Goal: Transaction & Acquisition: Purchase product/service

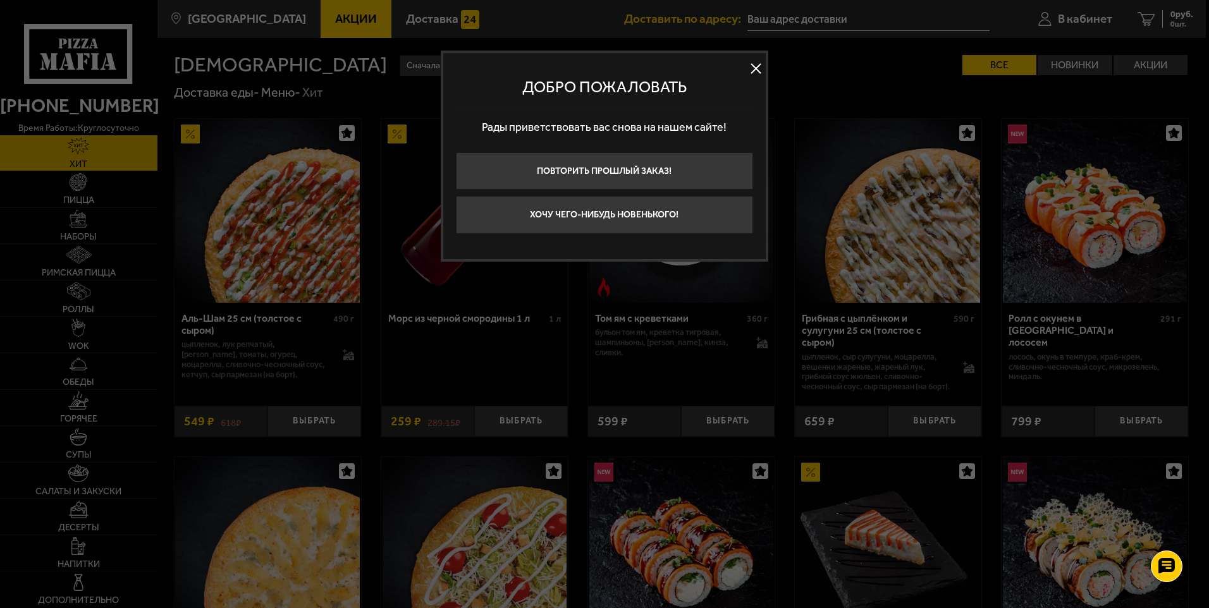
click at [754, 66] on button at bounding box center [756, 68] width 19 height 19
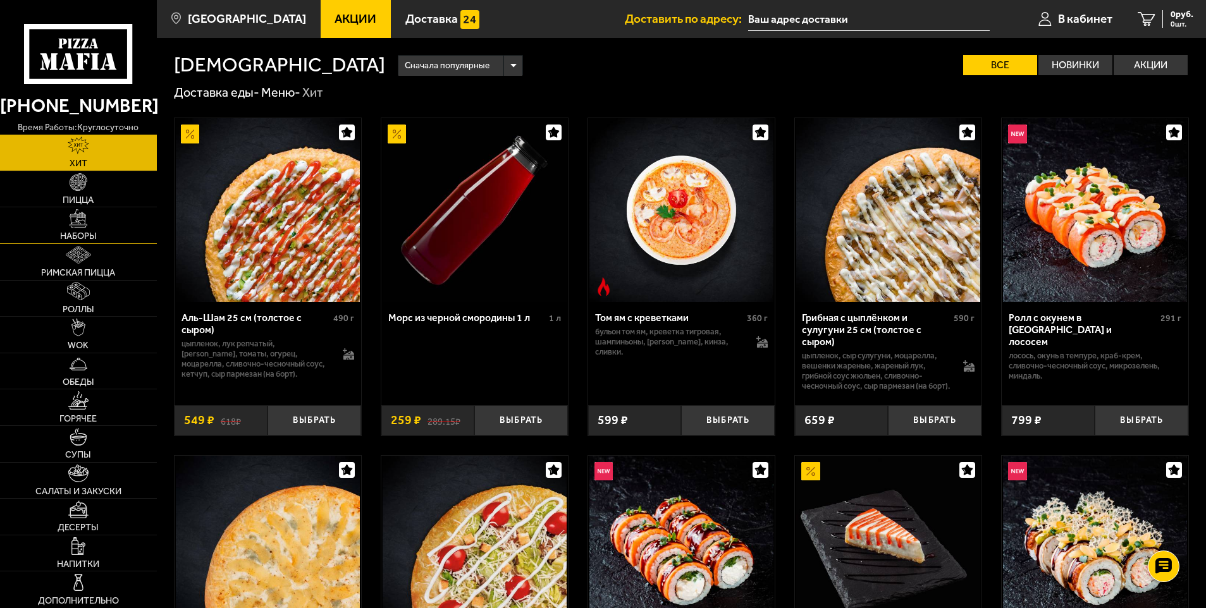
click at [86, 225] on img at bounding box center [79, 218] width 18 height 18
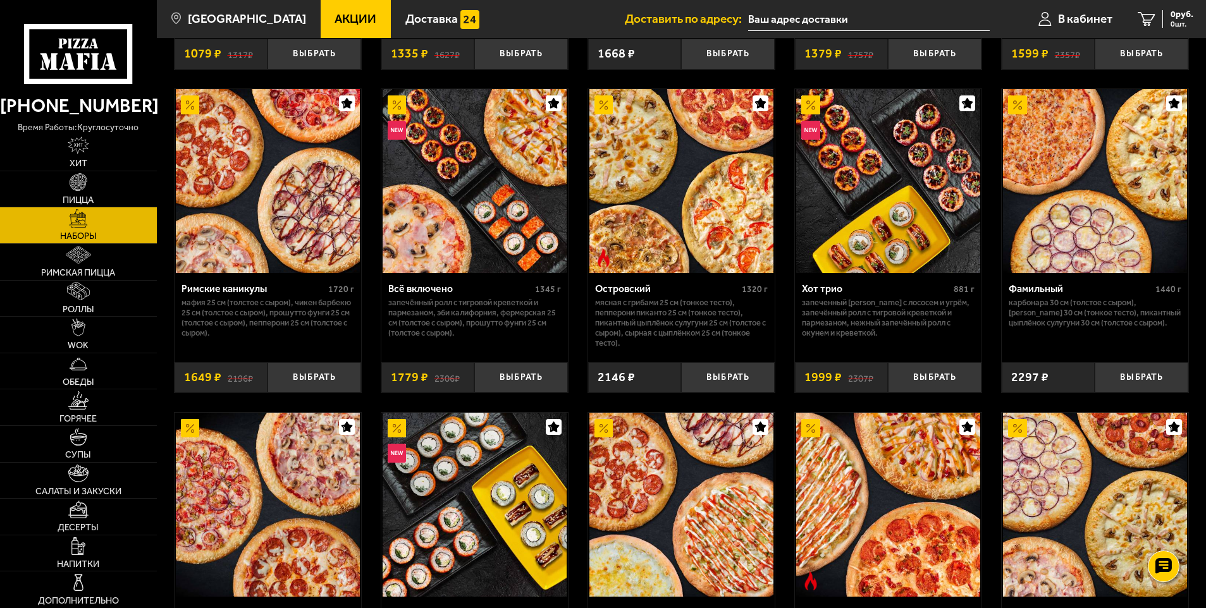
scroll to position [949, 0]
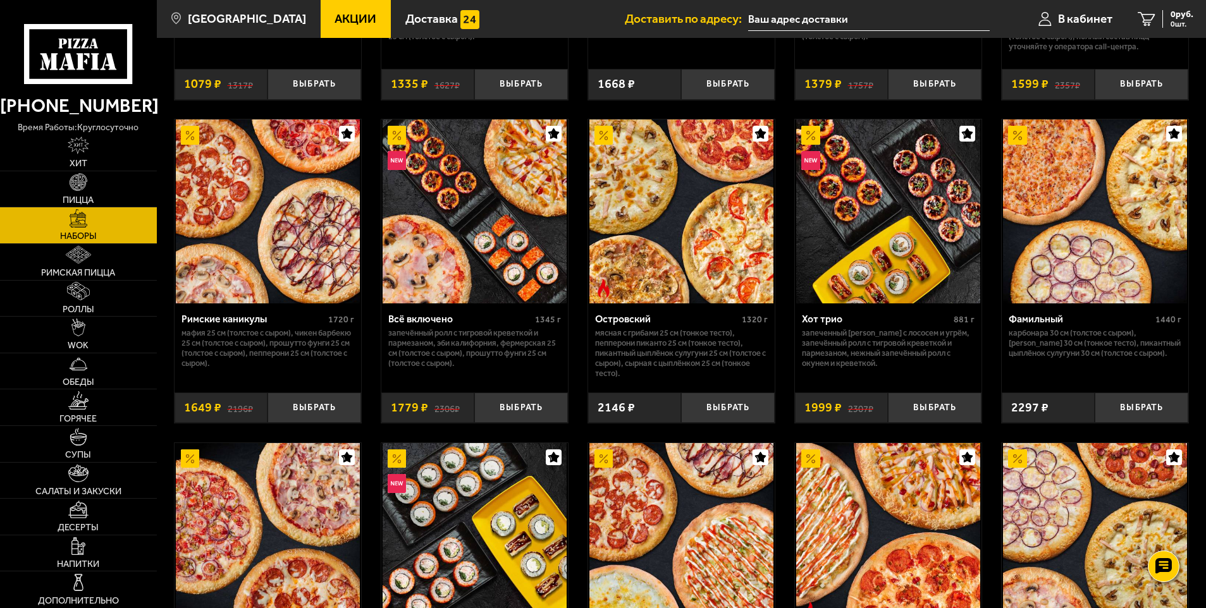
click at [286, 277] on img at bounding box center [268, 212] width 184 height 184
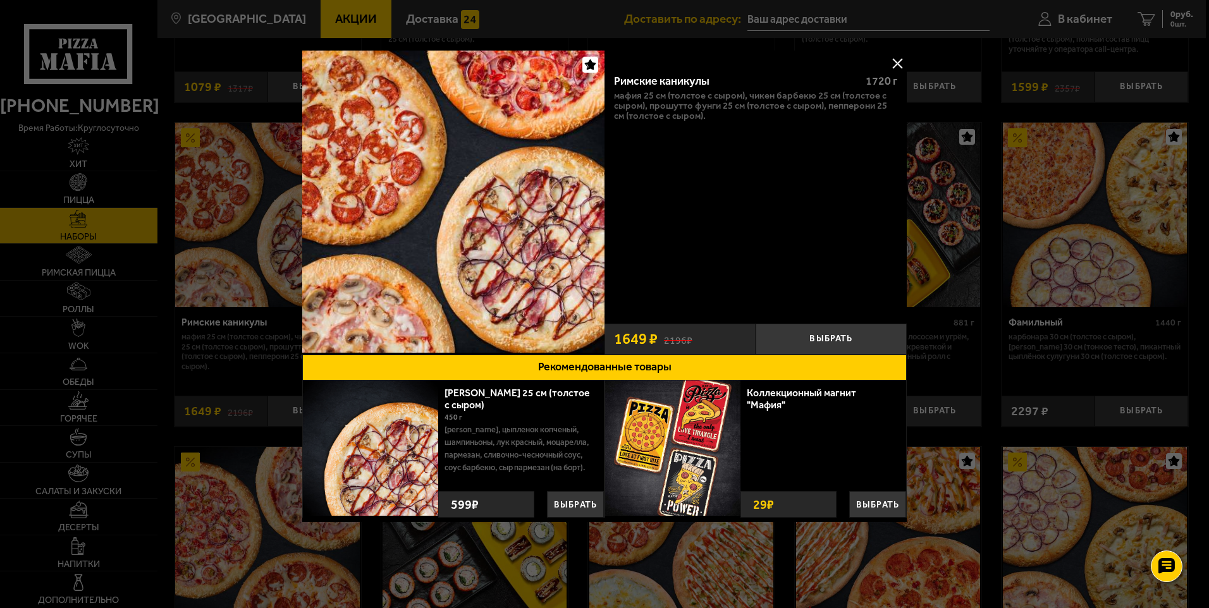
click at [902, 58] on button at bounding box center [897, 63] width 19 height 19
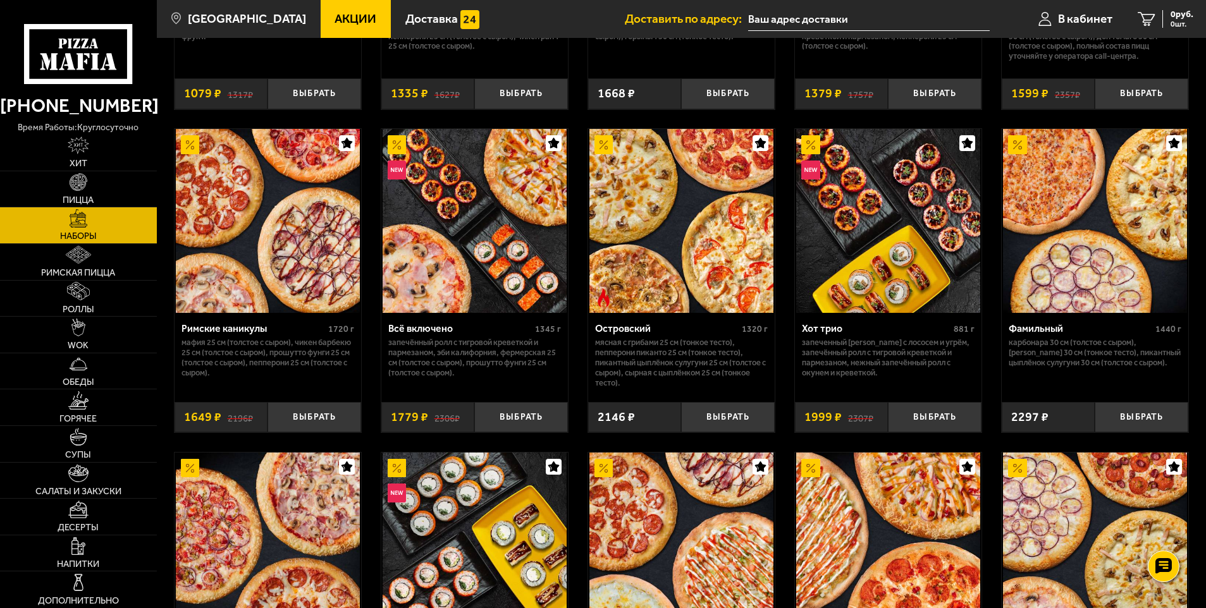
scroll to position [1012, 0]
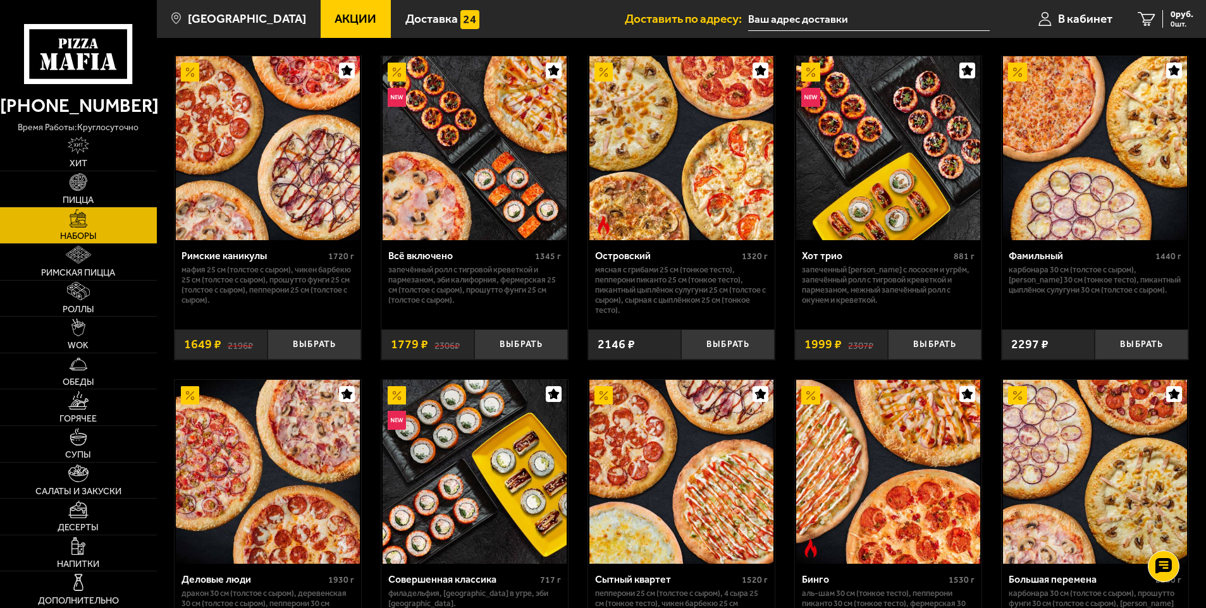
drag, startPoint x: 331, startPoint y: 349, endPoint x: 308, endPoint y: 373, distance: 33.1
click at [331, 351] on button "Выбрать" at bounding box center [314, 344] width 94 height 31
click at [1167, 18] on span "1649 руб." at bounding box center [1174, 14] width 38 height 9
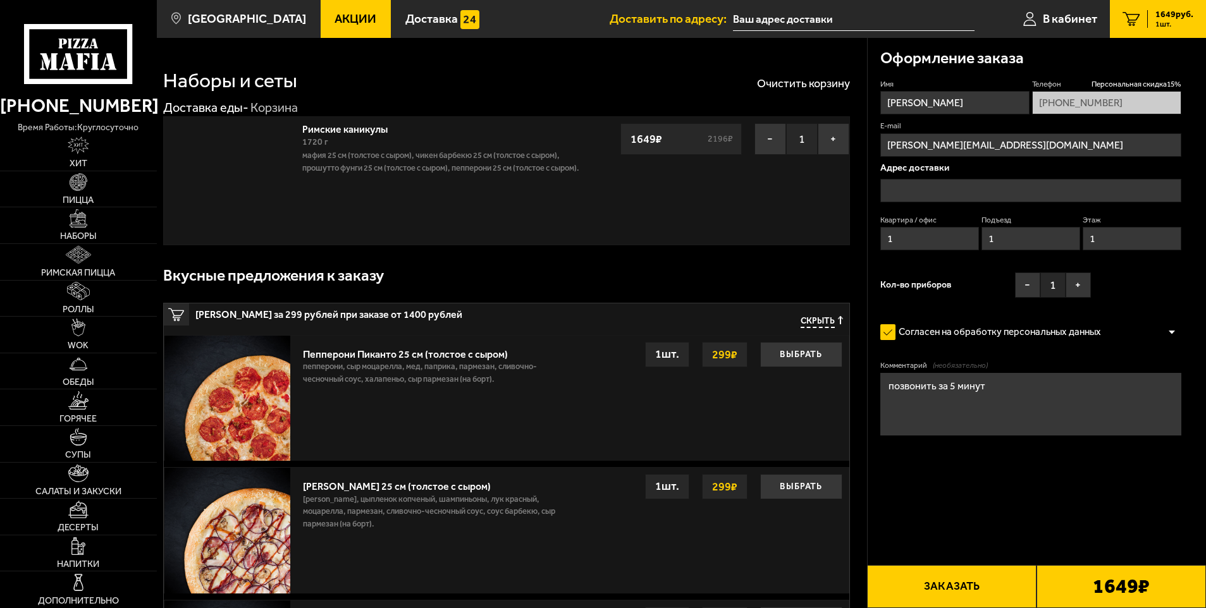
type input "[STREET_ADDRESS]"
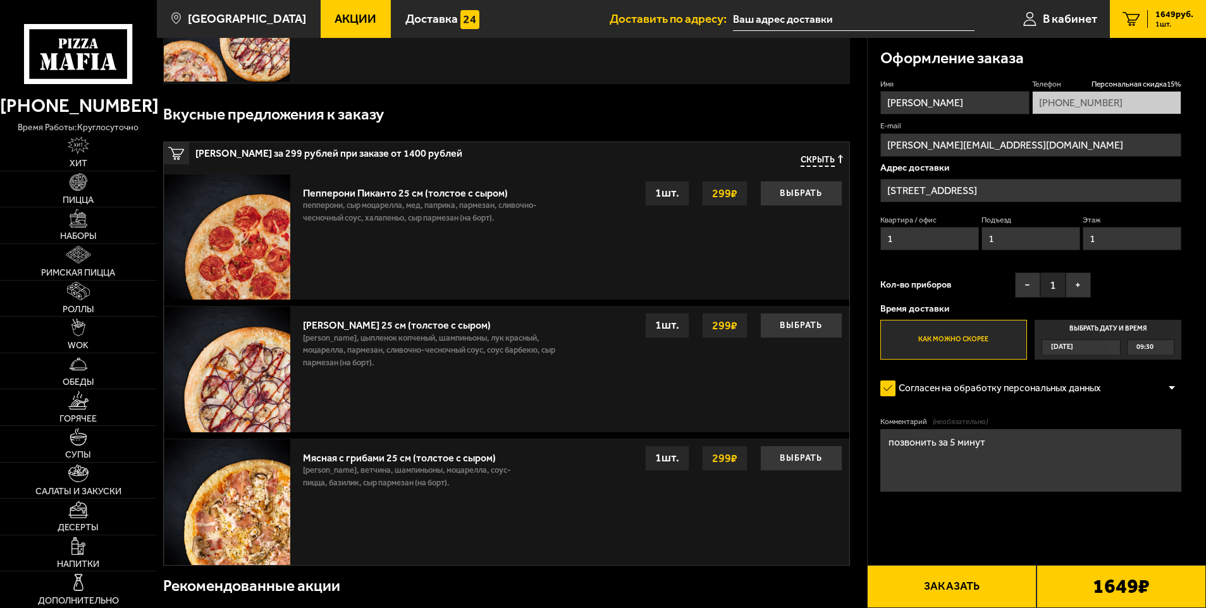
scroll to position [190, 0]
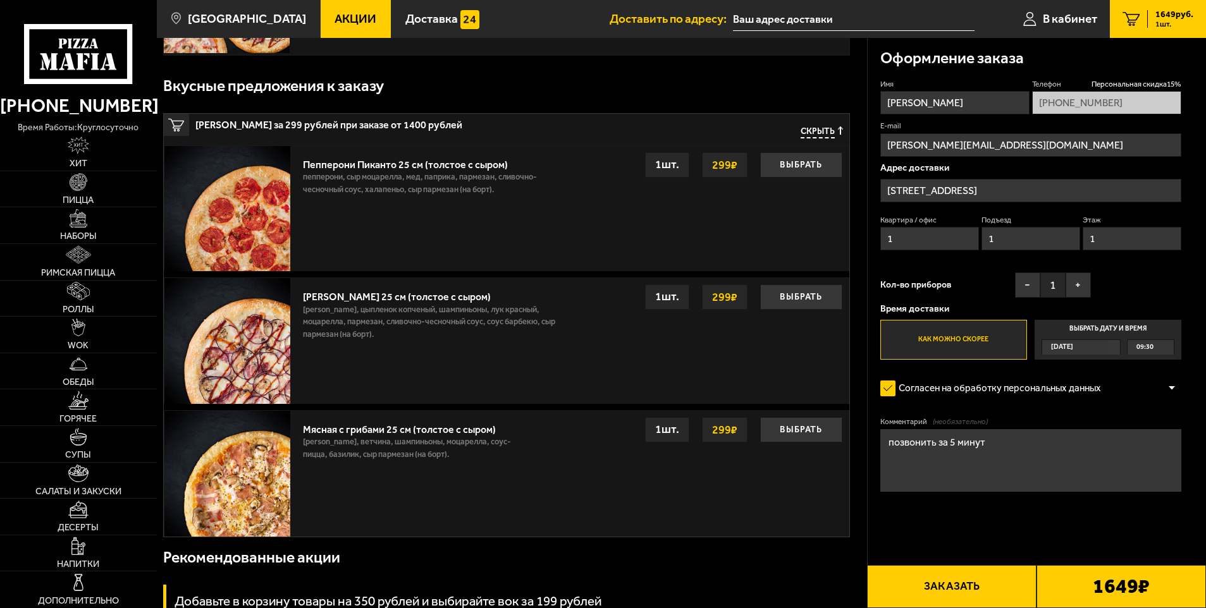
click at [1093, 343] on div "[DATE]" at bounding box center [1075, 347] width 66 height 15
click at [0, 0] on input "Выбрать дату и время [DATE] 09:30" at bounding box center [0, 0] width 0 height 0
click at [1108, 348] on div "[DATE]" at bounding box center [1075, 347] width 66 height 15
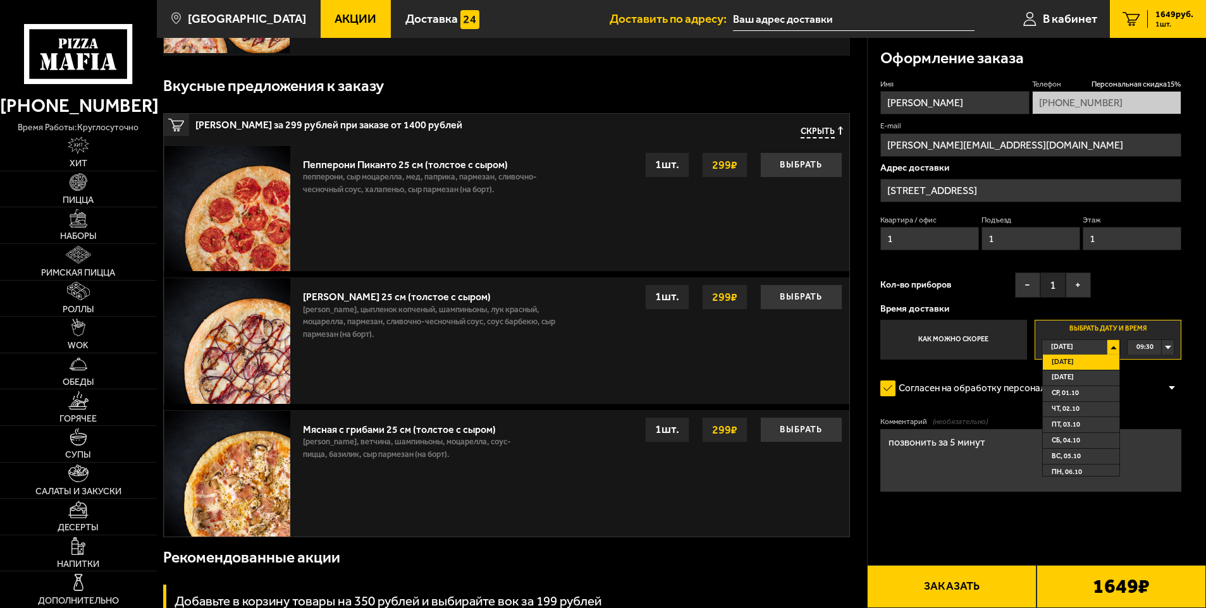
click at [1083, 364] on li "[DATE]" at bounding box center [1081, 363] width 77 height 16
click at [1160, 349] on div "09:30" at bounding box center [1151, 347] width 46 height 15
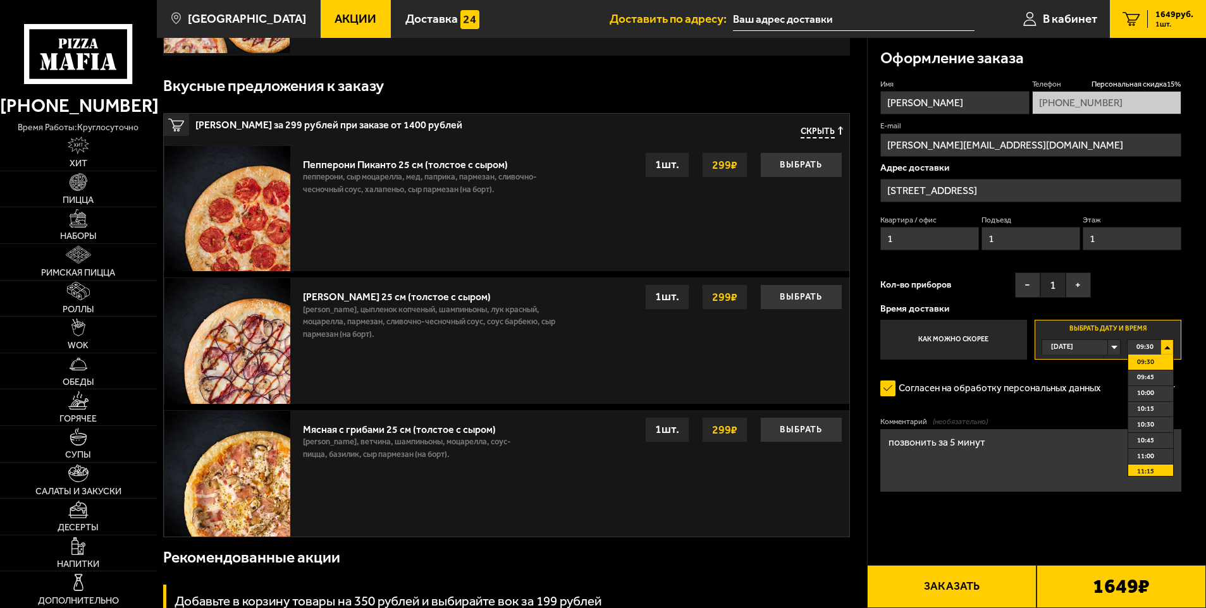
click at [1150, 470] on span "11:15" at bounding box center [1145, 472] width 17 height 15
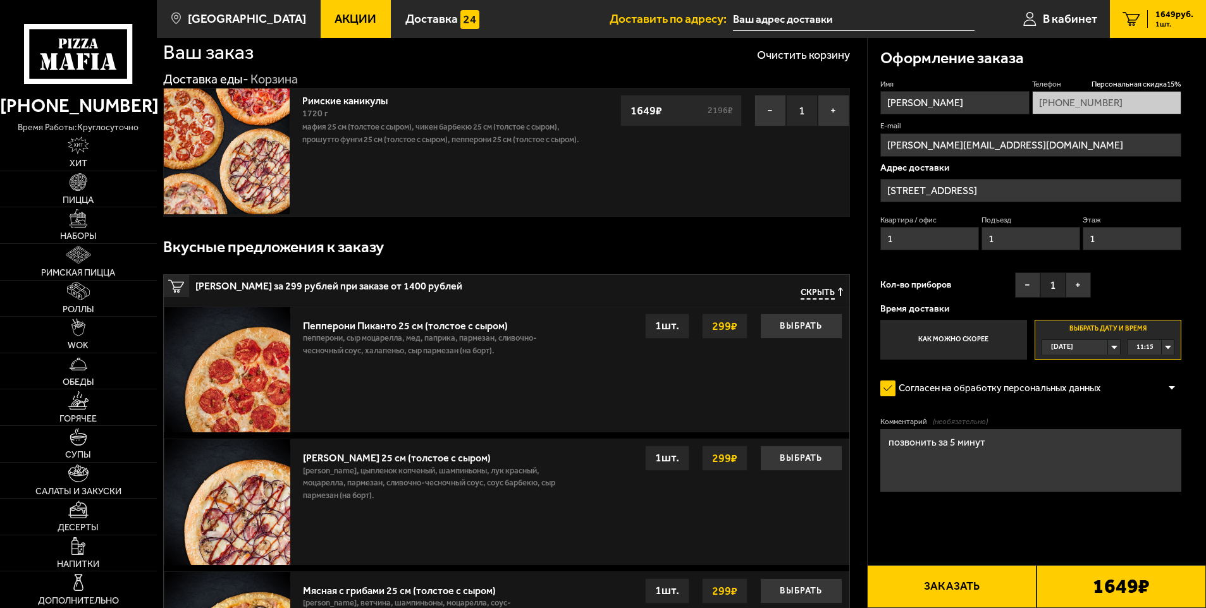
scroll to position [0, 0]
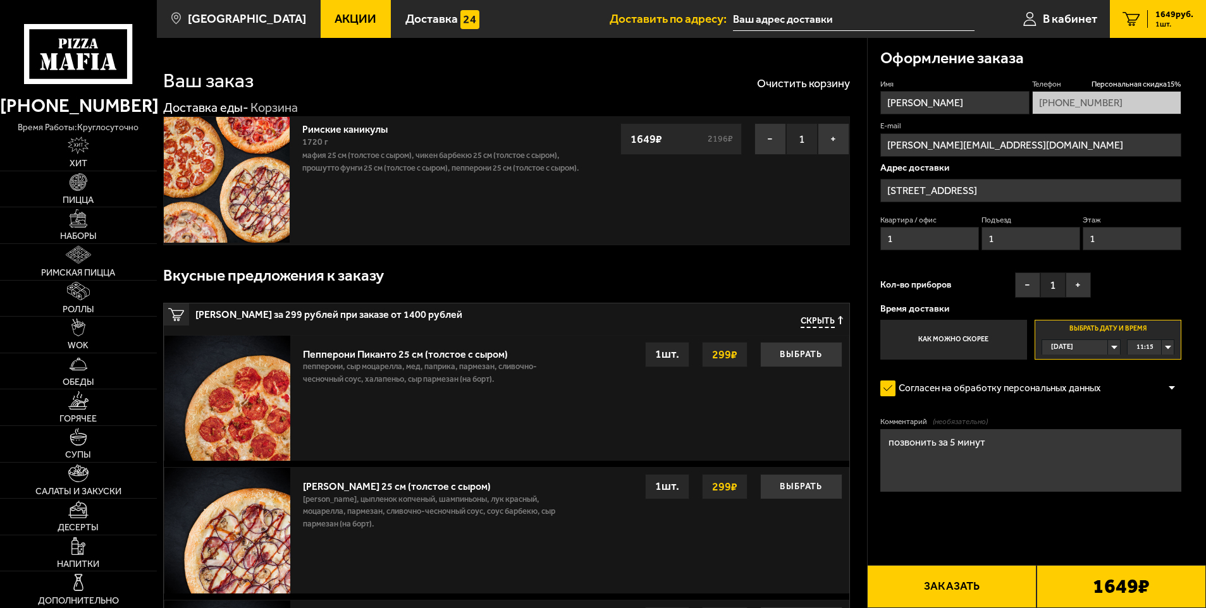
click at [973, 593] on button "Заказать" at bounding box center [951, 586] width 169 height 43
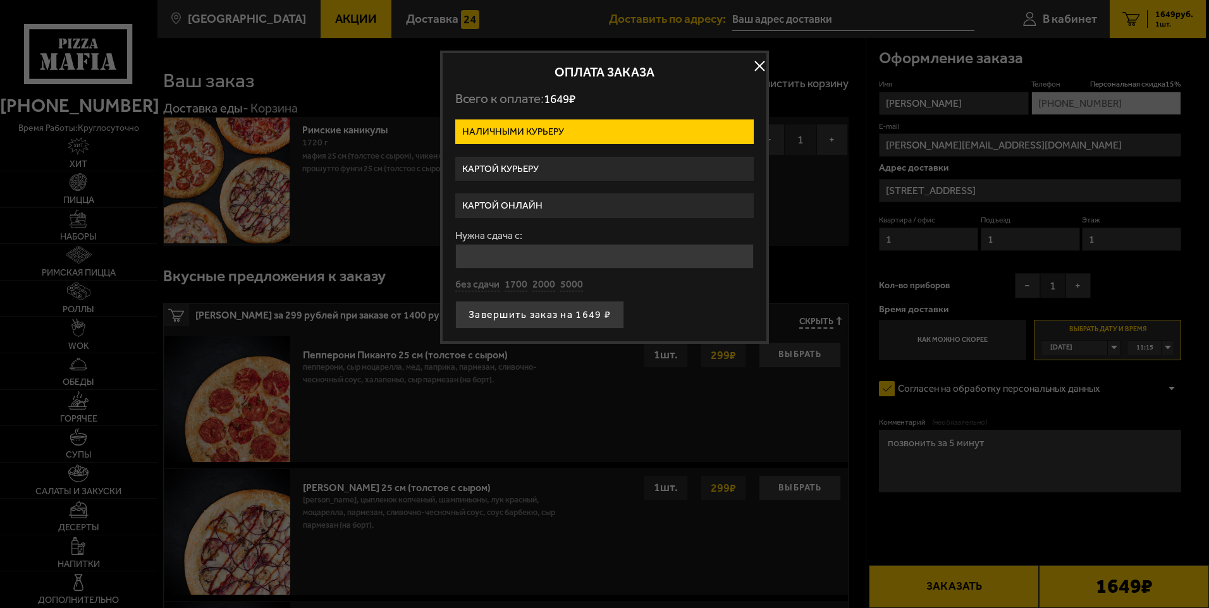
click at [508, 169] on label "Картой курьеру" at bounding box center [604, 169] width 298 height 25
click at [0, 0] on input "Картой курьеру" at bounding box center [0, 0] width 0 height 0
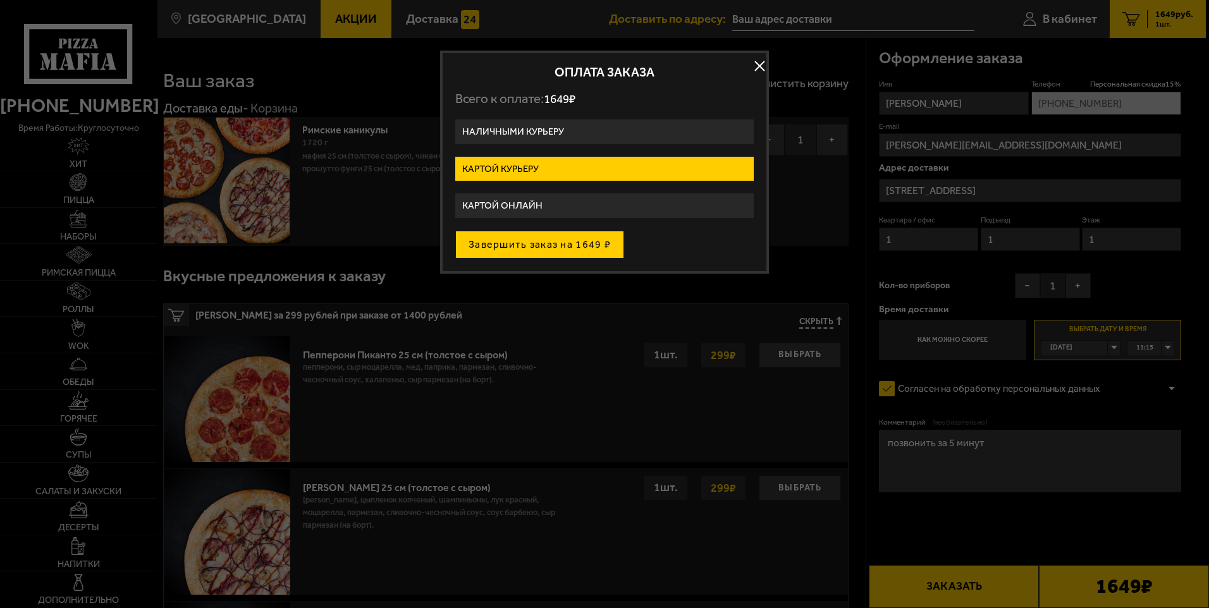
click at [519, 246] on button "Завершить заказ на 1649 ₽" at bounding box center [539, 245] width 169 height 28
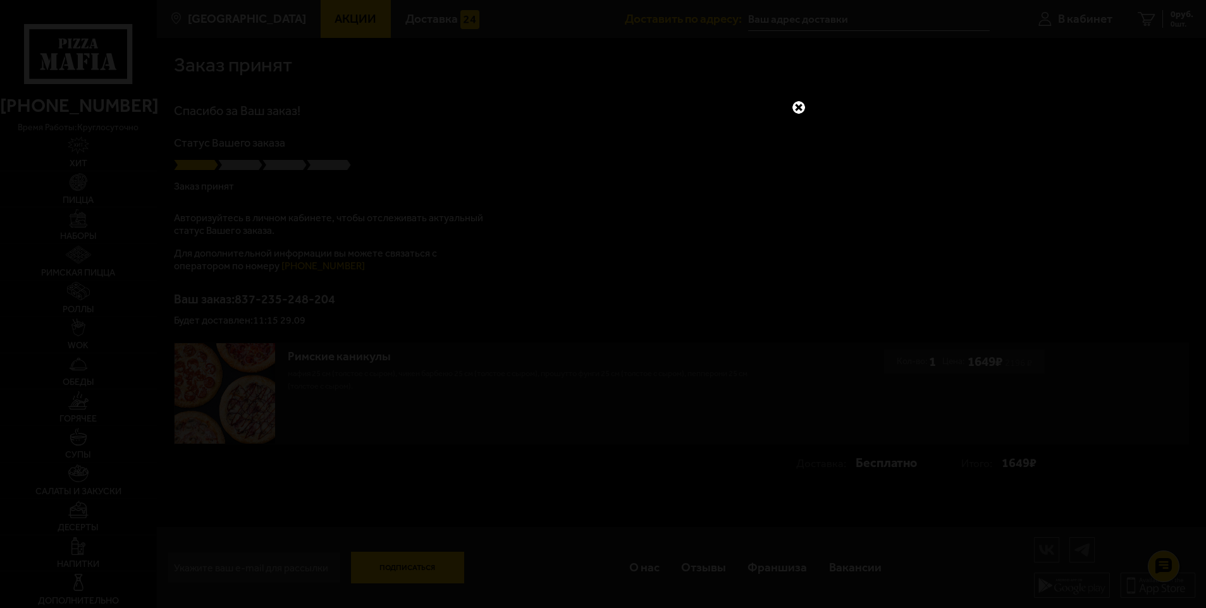
click at [802, 108] on link at bounding box center [798, 107] width 16 height 16
